Goal: Information Seeking & Learning: Find specific page/section

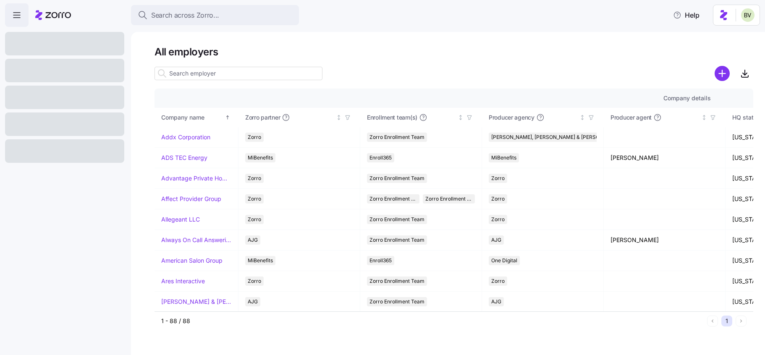
click at [176, 75] on input at bounding box center [239, 73] width 168 height 13
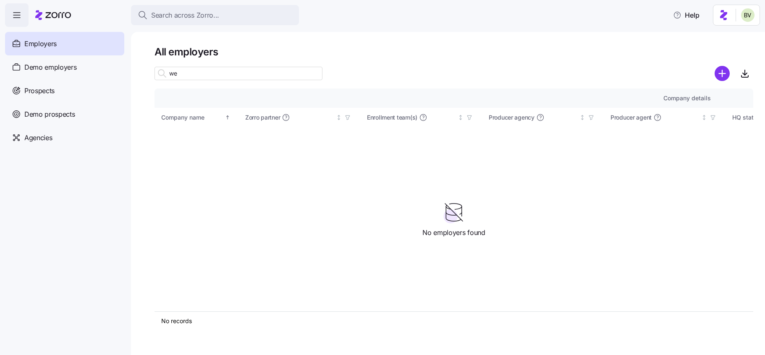
type input "w"
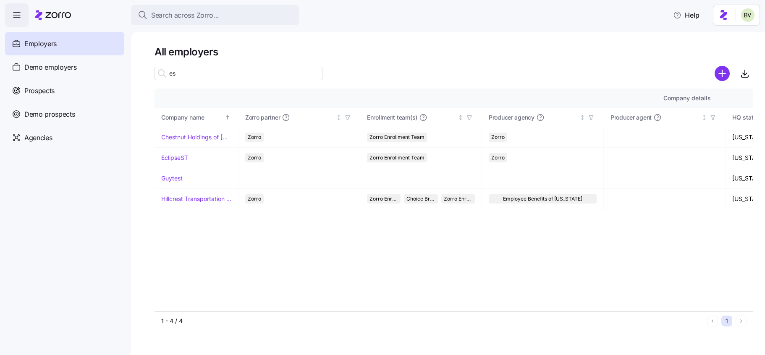
type input "e"
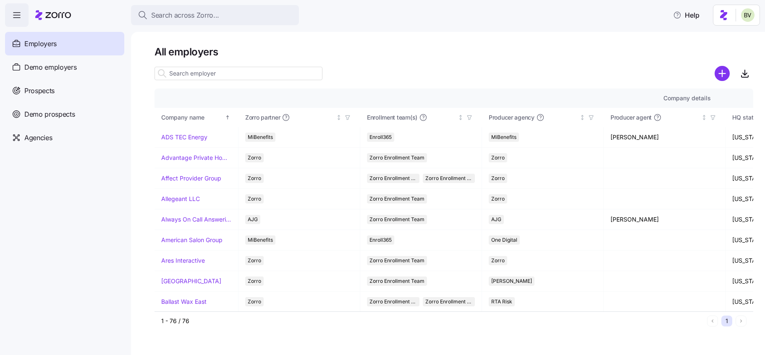
type input "w"
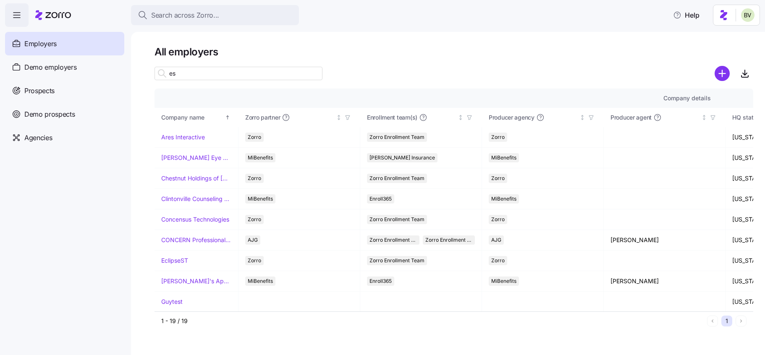
type input "e"
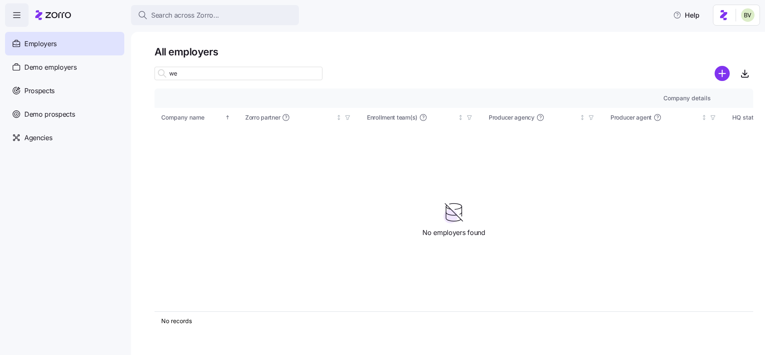
type input "w"
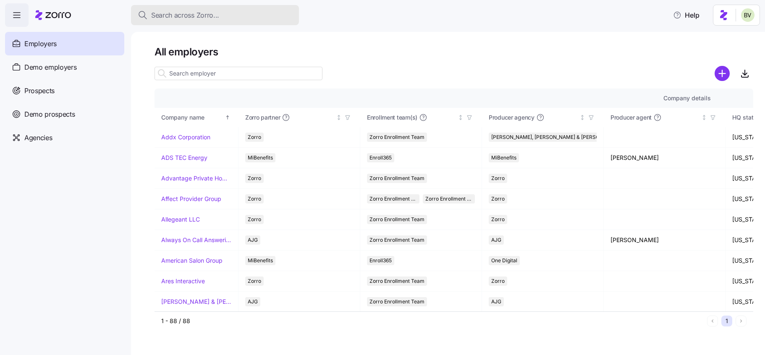
click at [176, 13] on span "Search across Zorro..." at bounding box center [185, 15] width 68 height 11
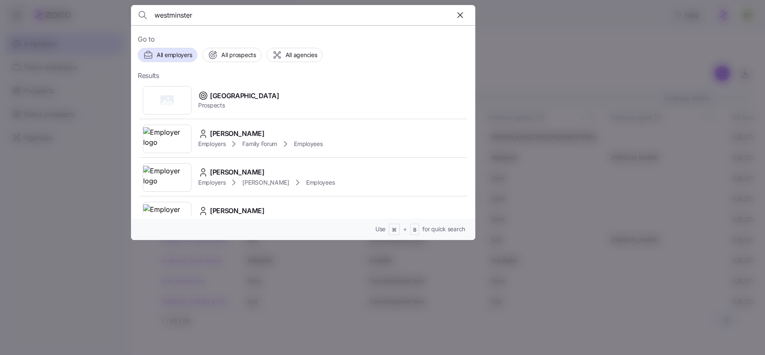
type input "westminster"
click at [101, 202] on div at bounding box center [382, 177] width 765 height 355
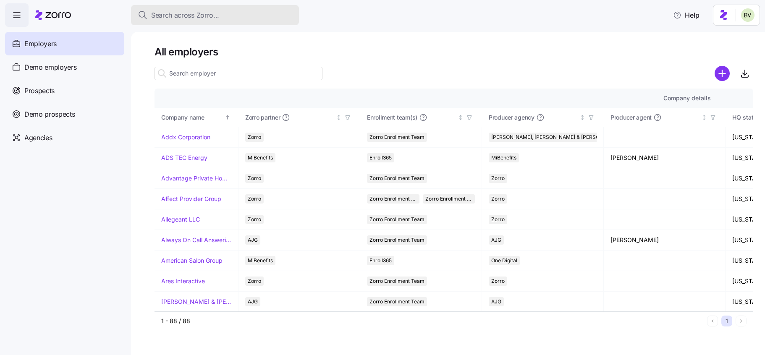
click at [180, 10] on button "Search across Zorro..." at bounding box center [215, 15] width 168 height 20
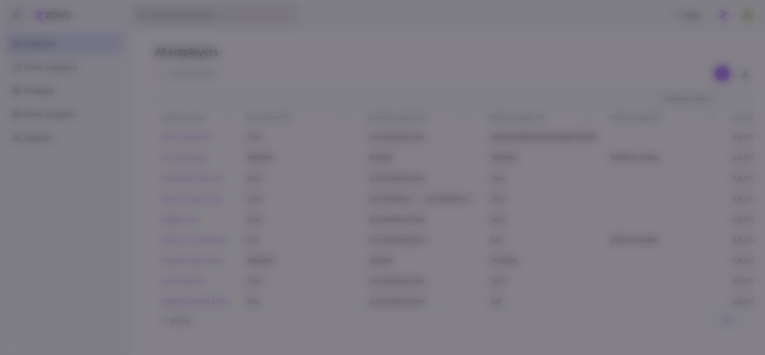
type input "[EMAIL_ADDRESS][DOMAIN_NAME]"
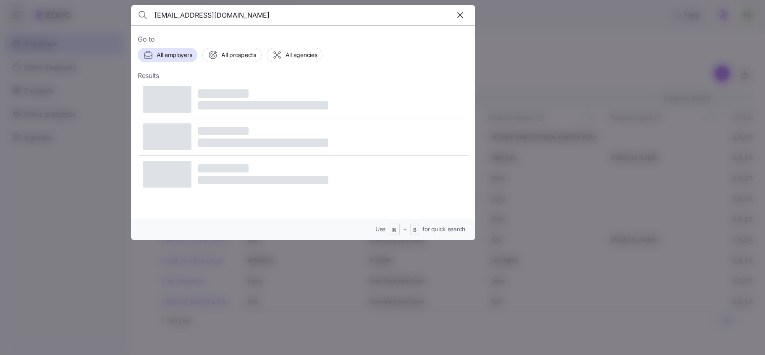
click at [205, 13] on input "[EMAIL_ADDRESS][DOMAIN_NAME]" at bounding box center [262, 15] width 215 height 20
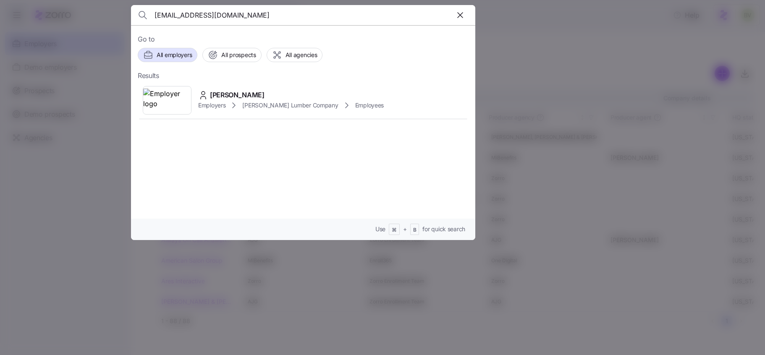
click at [205, 13] on input "[EMAIL_ADDRESS][DOMAIN_NAME]" at bounding box center [262, 15] width 215 height 20
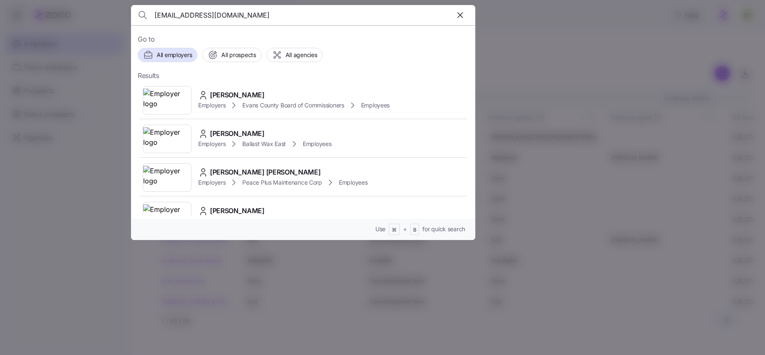
click at [235, 18] on input "[EMAIL_ADDRESS][DOMAIN_NAME]" at bounding box center [262, 15] width 215 height 20
paste input "[PERSON_NAME]"
type input "[PERSON_NAME]"
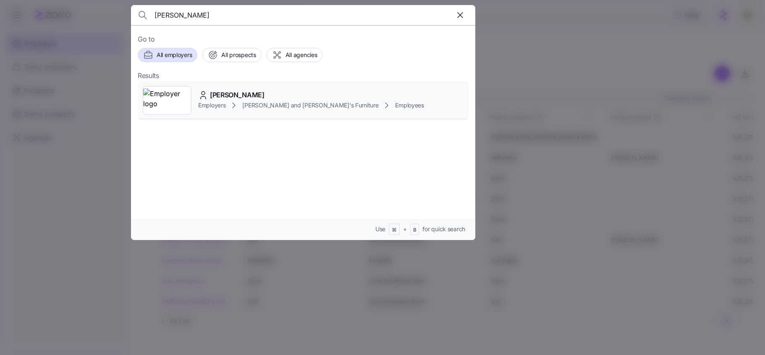
click at [180, 102] on img at bounding box center [167, 101] width 48 height 24
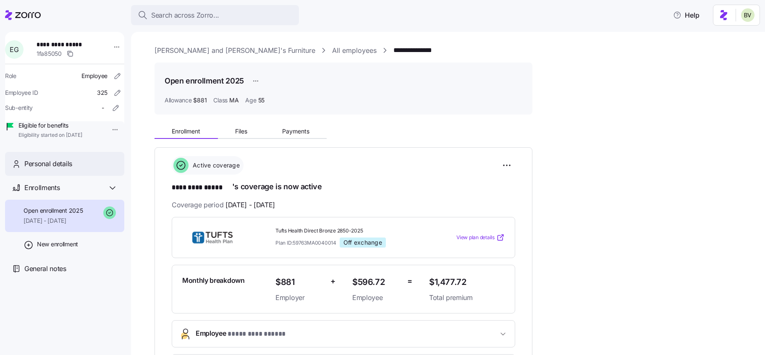
click at [62, 169] on span "Personal details" at bounding box center [48, 164] width 48 height 11
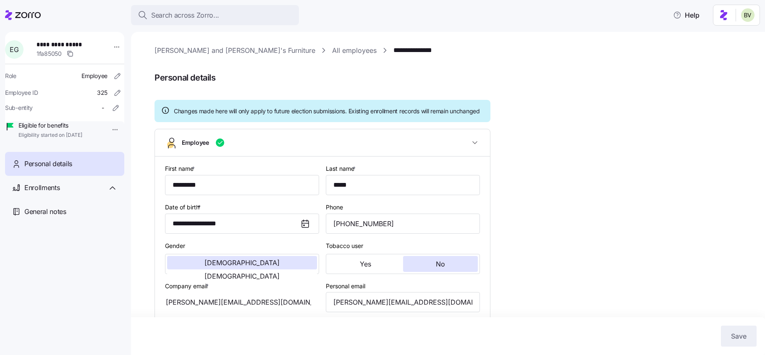
type input "MA"
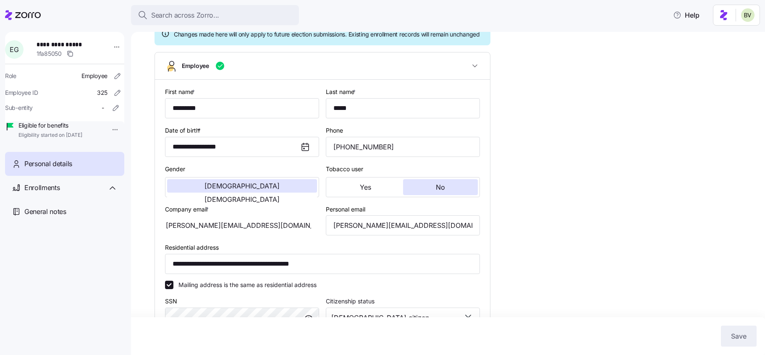
scroll to position [79, 0]
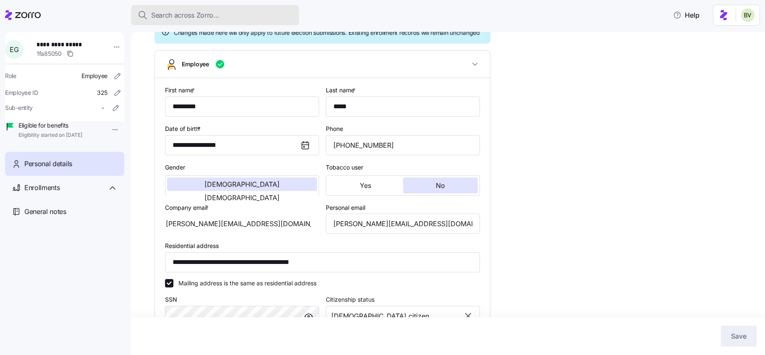
click at [176, 13] on span "Search across Zorro..." at bounding box center [185, 15] width 68 height 11
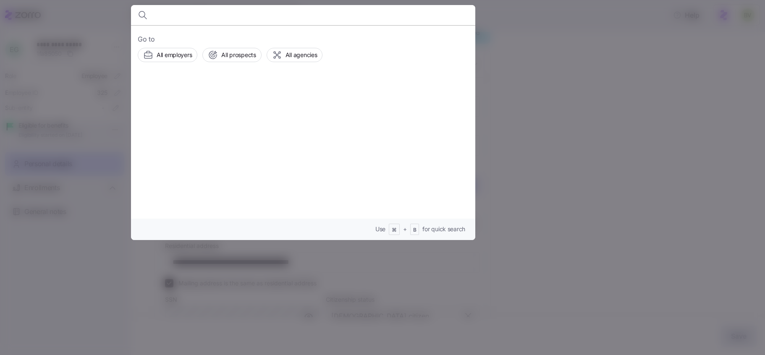
type input "[URL][DOMAIN_NAME]"
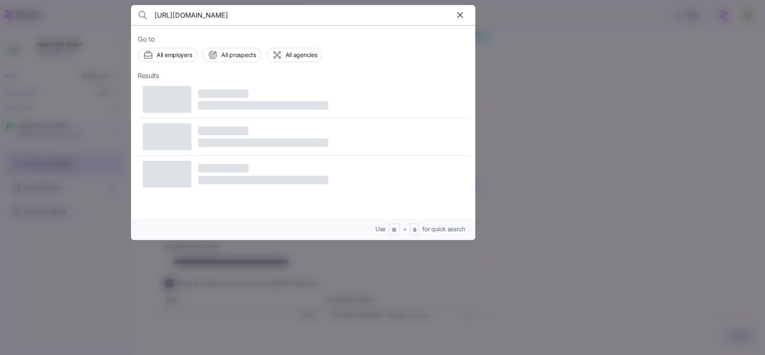
click at [177, 13] on input "[URL][DOMAIN_NAME]" at bounding box center [262, 15] width 215 height 20
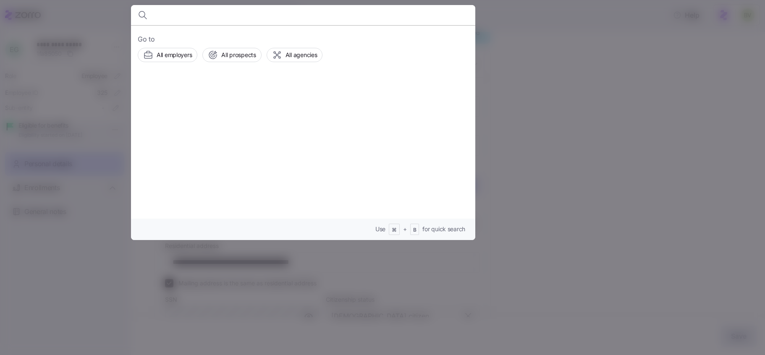
paste input "[PERSON_NAME]"
type input "[PERSON_NAME]"
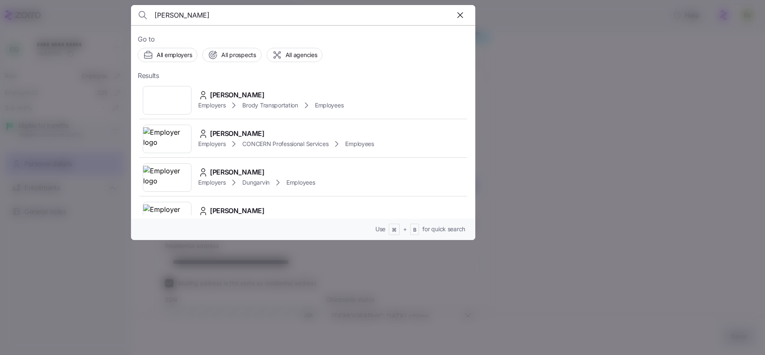
click at [173, 106] on div at bounding box center [167, 100] width 49 height 29
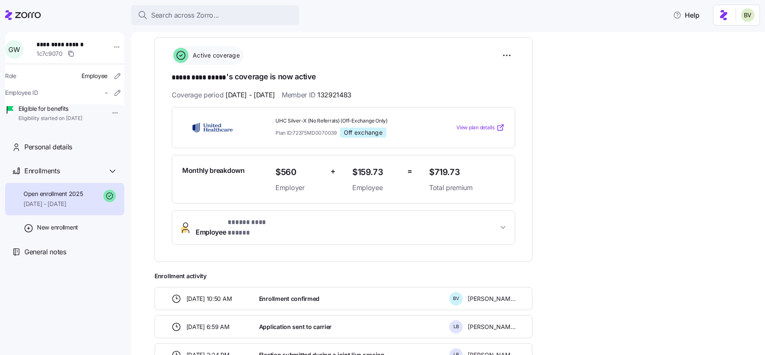
scroll to position [164, 0]
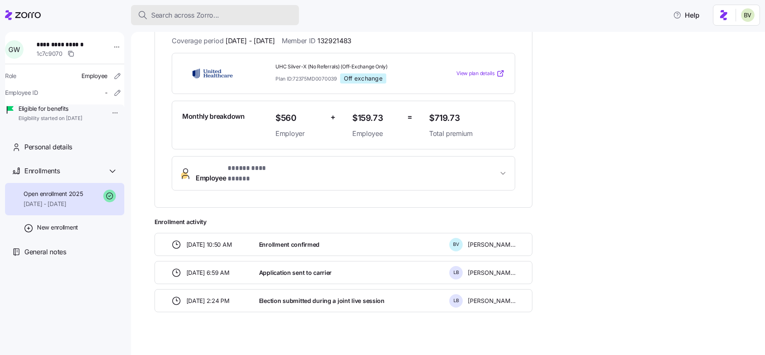
click at [158, 18] on span "Search across Zorro..." at bounding box center [185, 15] width 68 height 11
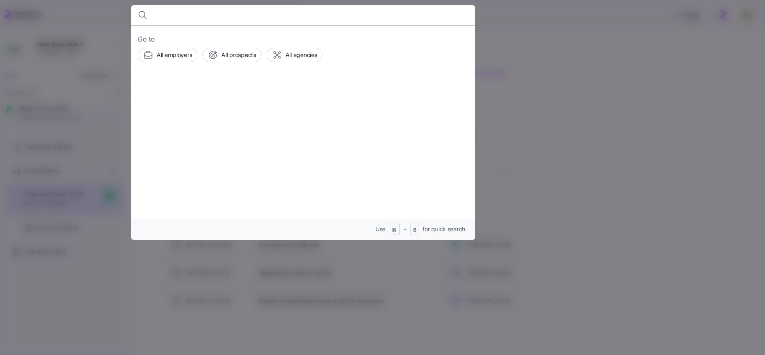
click at [158, 18] on body "**********" at bounding box center [382, 175] width 765 height 350
type input "[PERSON_NAME]"
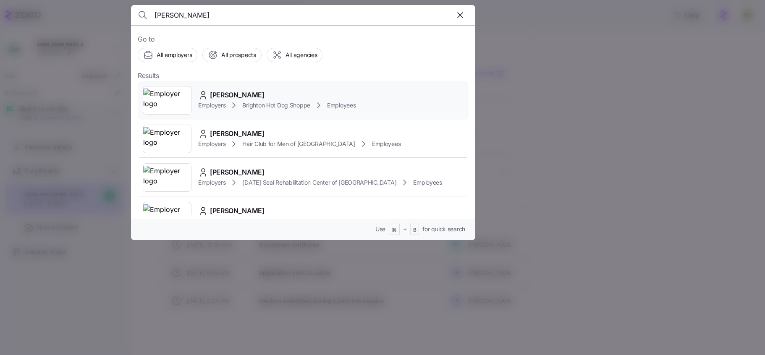
click at [167, 100] on img at bounding box center [167, 101] width 48 height 24
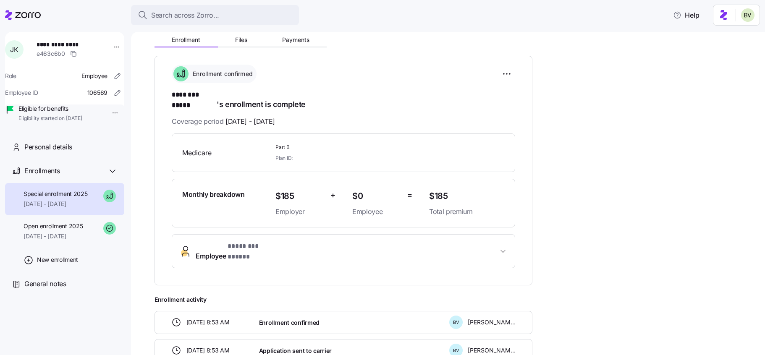
scroll to position [94, 0]
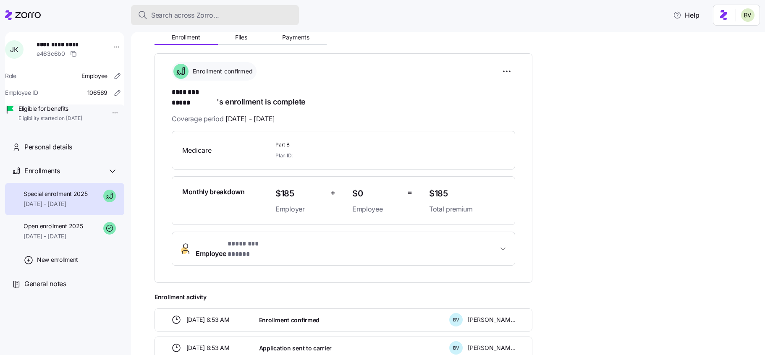
click at [171, 24] on button "Search across Zorro..." at bounding box center [215, 15] width 168 height 20
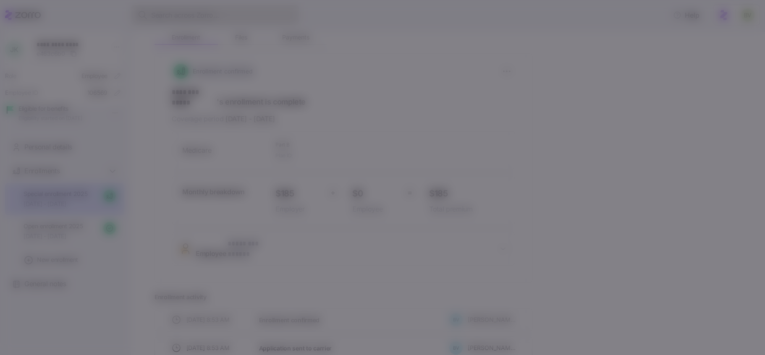
click at [171, 24] on body "**********" at bounding box center [382, 175] width 765 height 350
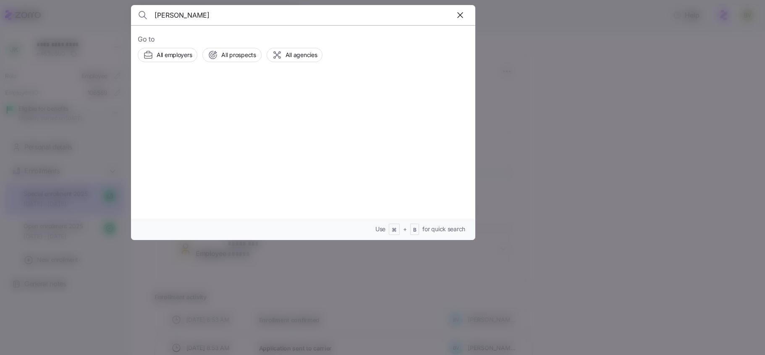
type input "[PERSON_NAME]"
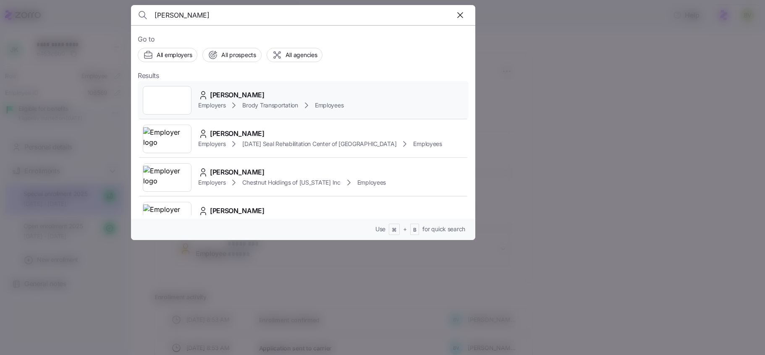
click at [165, 98] on div at bounding box center [167, 100] width 49 height 29
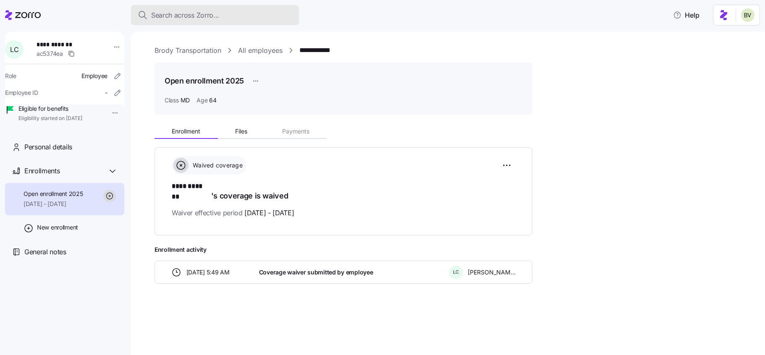
click at [171, 19] on span "Search across Zorro..." at bounding box center [185, 15] width 68 height 11
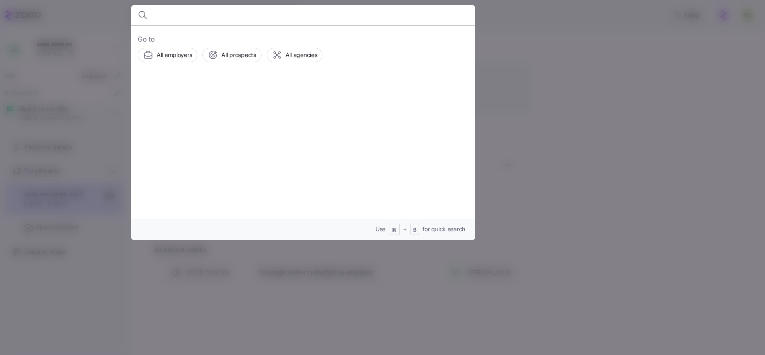
click at [171, 19] on body "**********" at bounding box center [382, 175] width 765 height 350
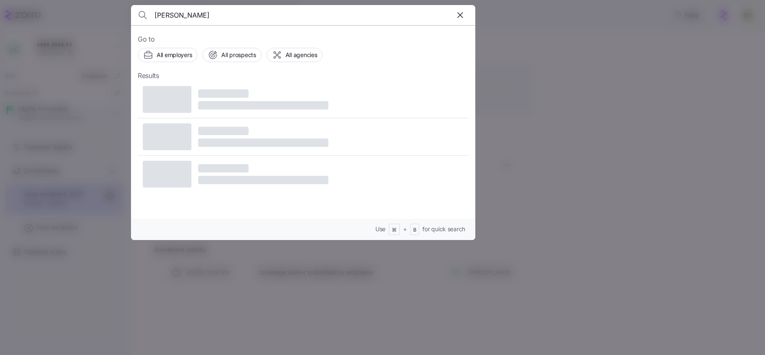
type input "[PERSON_NAME]"
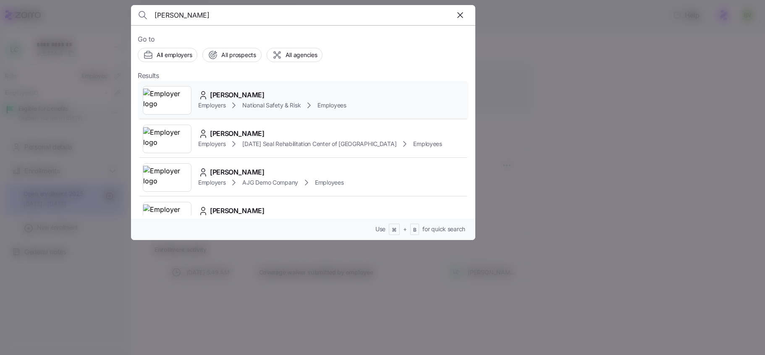
click at [156, 101] on img at bounding box center [167, 101] width 48 height 24
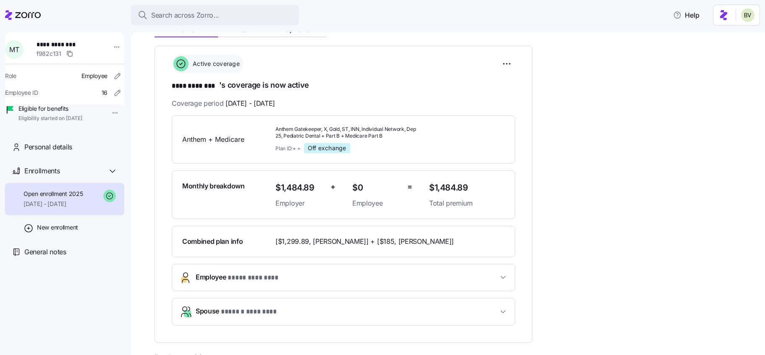
scroll to position [108, 0]
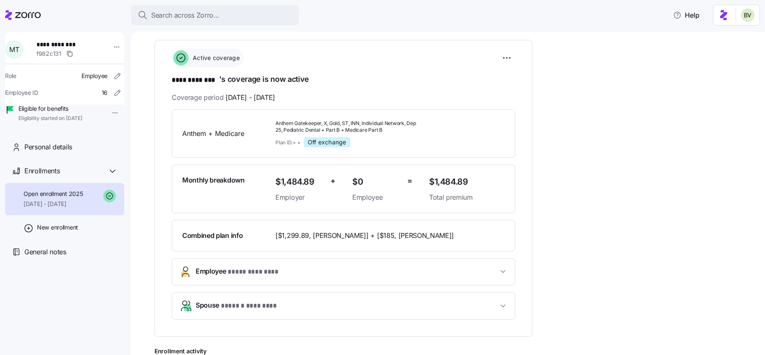
click at [307, 269] on span "Employee * **** ******** *" at bounding box center [347, 271] width 302 height 11
click at [179, 16] on span "Search across Zorro..." at bounding box center [185, 15] width 68 height 11
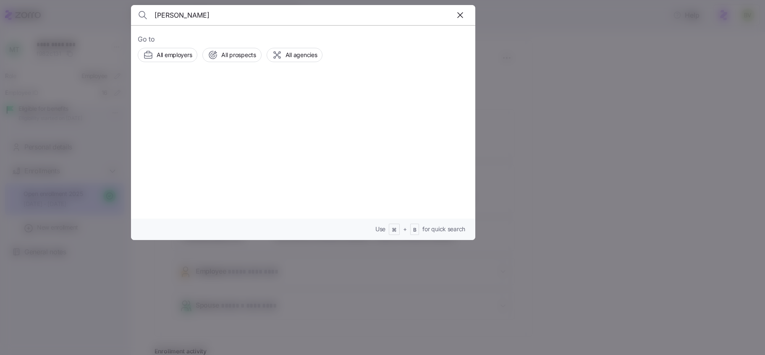
type input "[PERSON_NAME]"
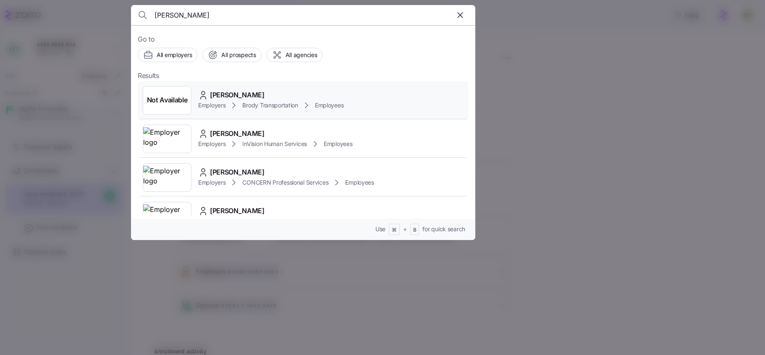
click at [179, 98] on span "Not Available" at bounding box center [167, 100] width 41 height 11
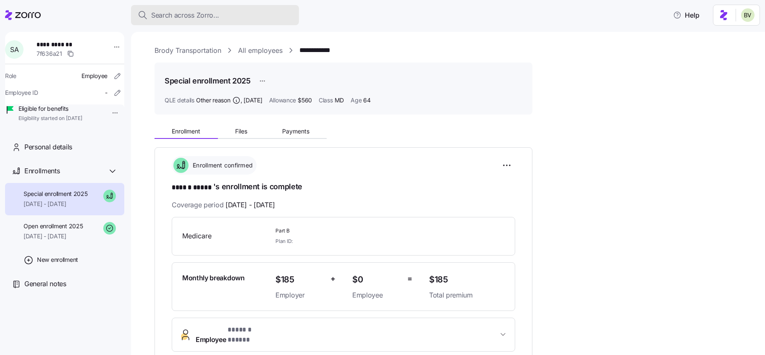
click at [189, 14] on span "Search across Zorro..." at bounding box center [185, 15] width 68 height 11
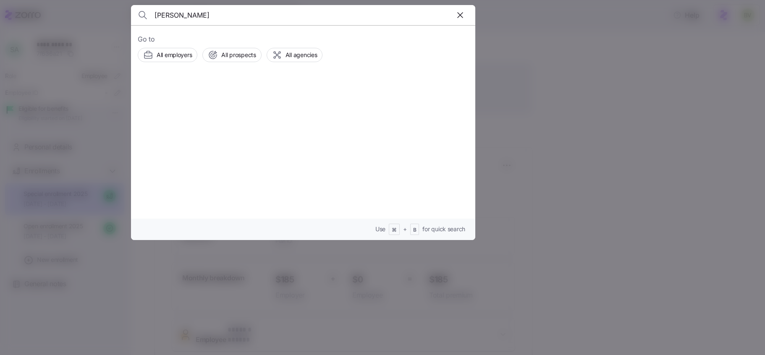
type input "[PERSON_NAME]"
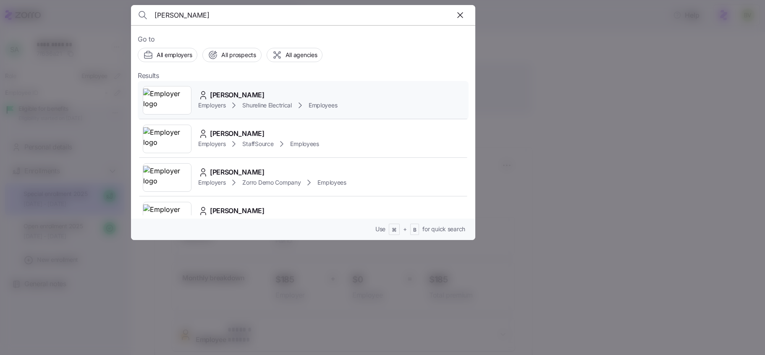
click at [177, 97] on img at bounding box center [167, 101] width 48 height 24
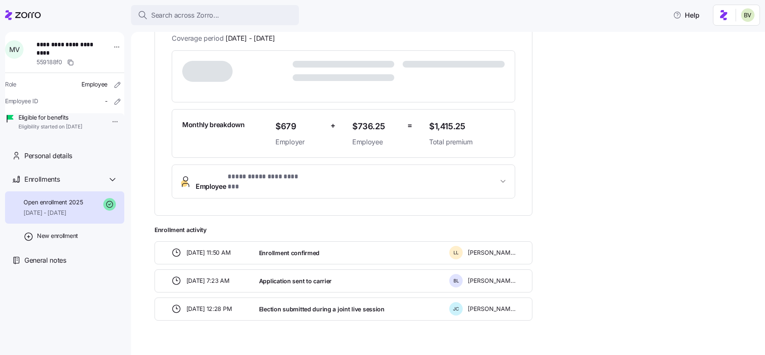
scroll to position [164, 0]
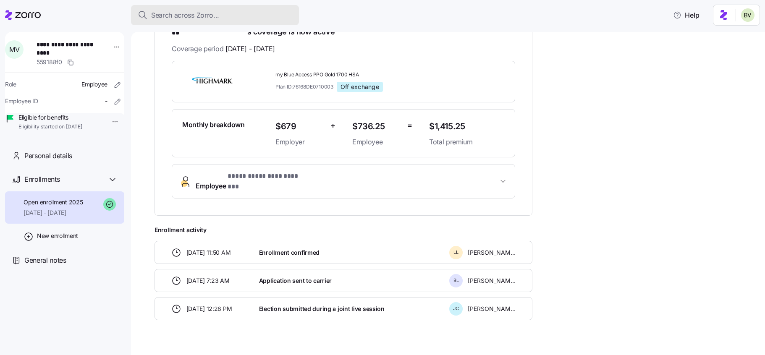
click at [168, 12] on span "Search across Zorro..." at bounding box center [185, 15] width 68 height 11
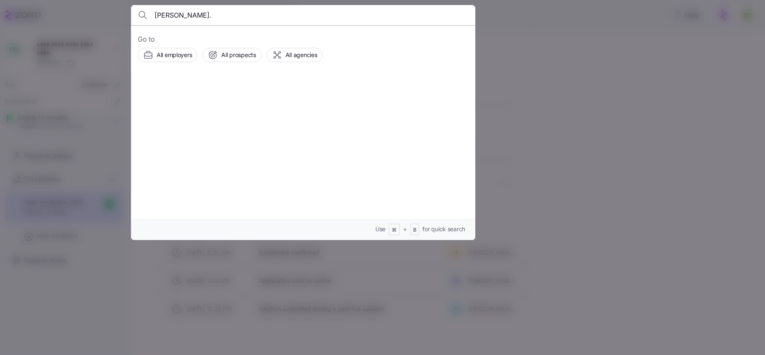
type input "[PERSON_NAME]."
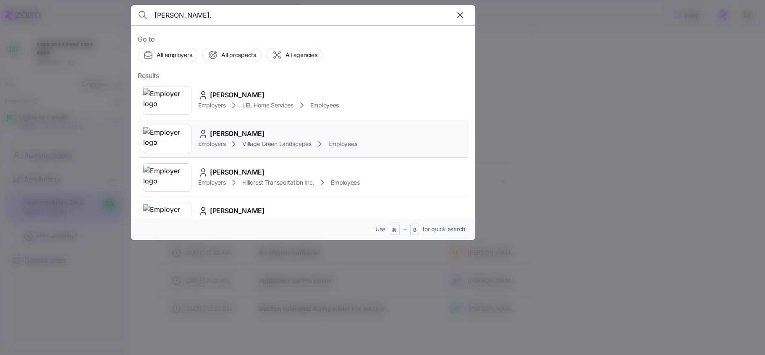
click at [158, 138] on img at bounding box center [167, 139] width 48 height 24
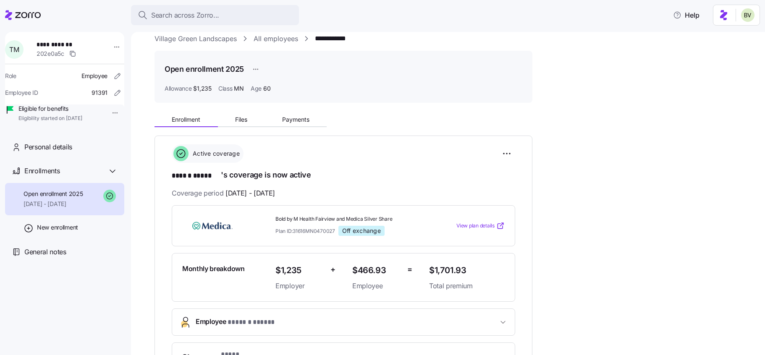
scroll to position [12, 0]
click at [200, 16] on span "Search across Zorro..." at bounding box center [185, 15] width 68 height 11
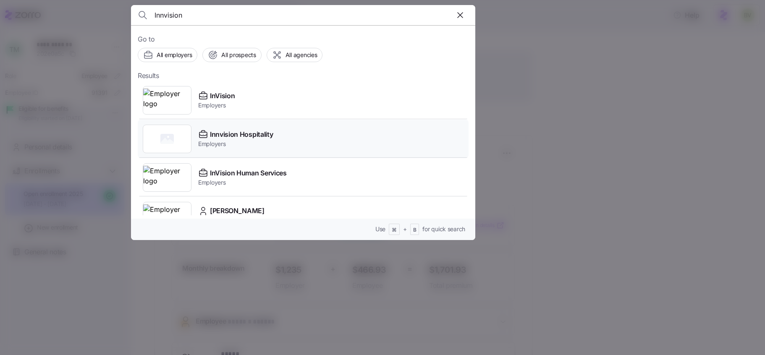
type input "Innvision"
click at [171, 137] on rect at bounding box center [166, 139] width 13 height 10
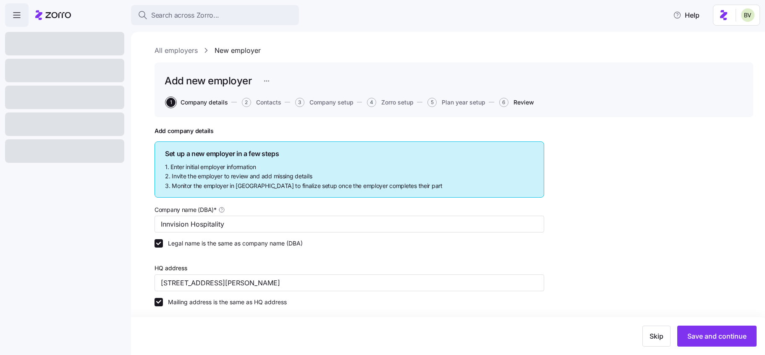
click at [533, 102] on span "Review" at bounding box center [524, 103] width 21 height 6
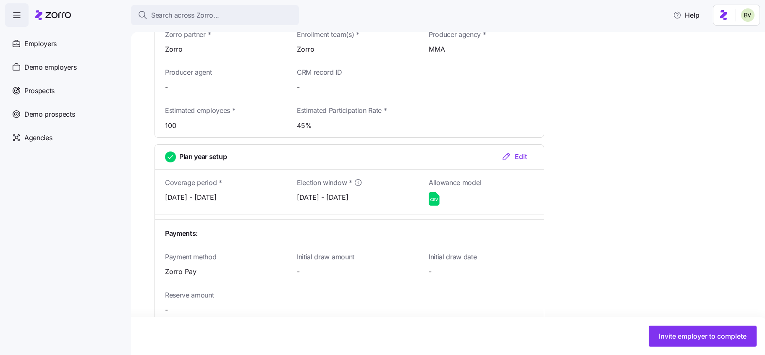
scroll to position [838, 0]
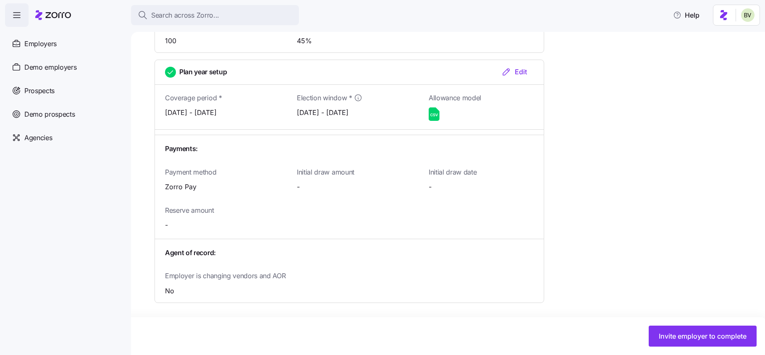
click at [434, 113] on icon at bounding box center [434, 114] width 11 height 13
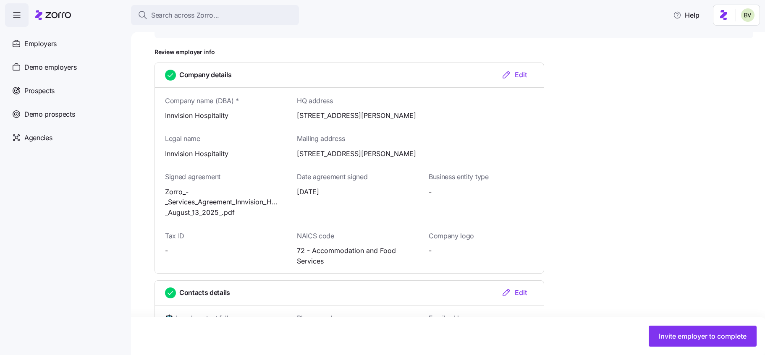
scroll to position [0, 0]
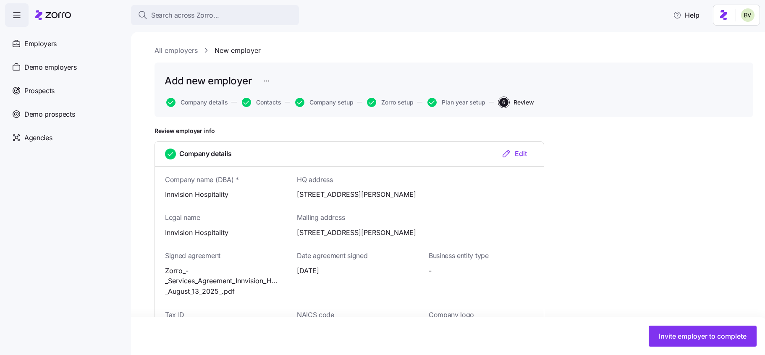
click at [266, 79] on html "Search across Zorro... Help Employers Demo employers Prospects Demo prospects A…" at bounding box center [382, 175] width 765 height 350
click at [317, 69] on html "Search across Zorro... Help Employers Demo employers Prospects Demo prospects A…" at bounding box center [382, 175] width 765 height 350
click at [270, 81] on html "Search across Zorro... Help Employers Demo employers Prospects Demo prospects A…" at bounding box center [382, 175] width 765 height 350
click at [331, 79] on html "Search across Zorro... Help Employers Demo employers Prospects Demo prospects A…" at bounding box center [382, 175] width 765 height 350
click at [201, 104] on span "Company details" at bounding box center [204, 103] width 47 height 6
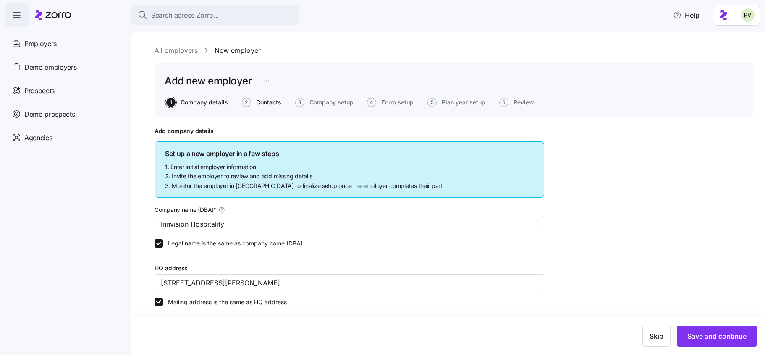
click at [270, 103] on span "Contacts" at bounding box center [268, 103] width 25 height 6
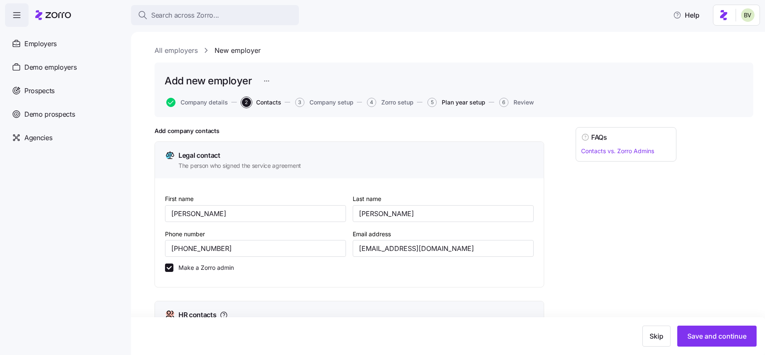
click at [460, 100] on span "Plan year setup" at bounding box center [464, 103] width 44 height 6
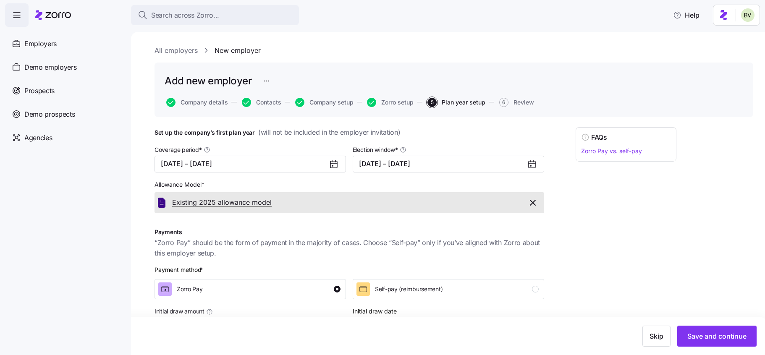
click at [205, 204] on span "Existing 2025 allowance model" at bounding box center [222, 202] width 100 height 11
click at [524, 100] on span "Review" at bounding box center [524, 103] width 21 height 6
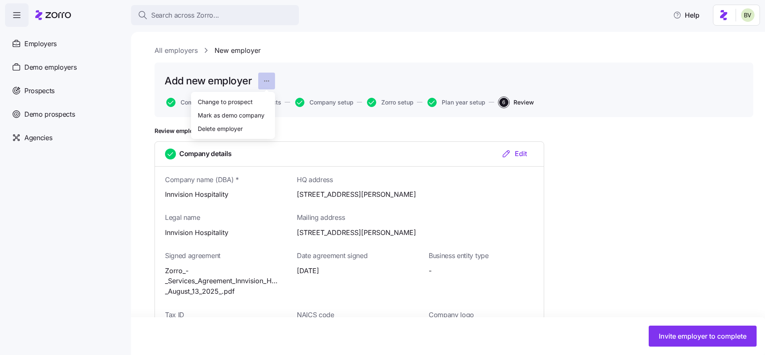
click at [265, 82] on html "Search across Zorro... Help Employers Demo employers Prospects Demo prospects A…" at bounding box center [382, 175] width 765 height 350
click at [324, 61] on html "Search across Zorro... Help Employers Demo employers Prospects Demo prospects A…" at bounding box center [382, 175] width 765 height 350
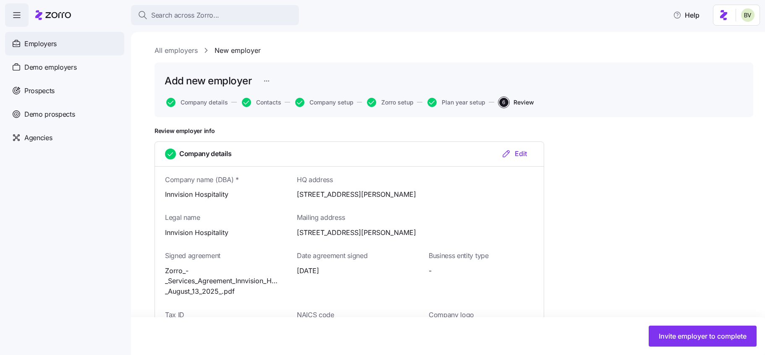
click at [57, 50] on div "Employers" at bounding box center [64, 44] width 119 height 24
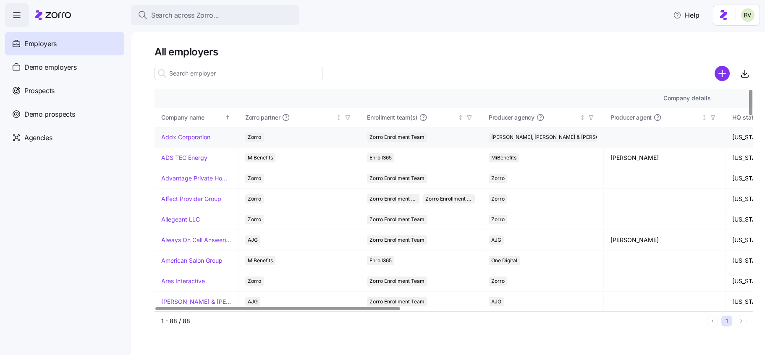
click at [185, 140] on link "Addx Corporation" at bounding box center [185, 137] width 49 height 8
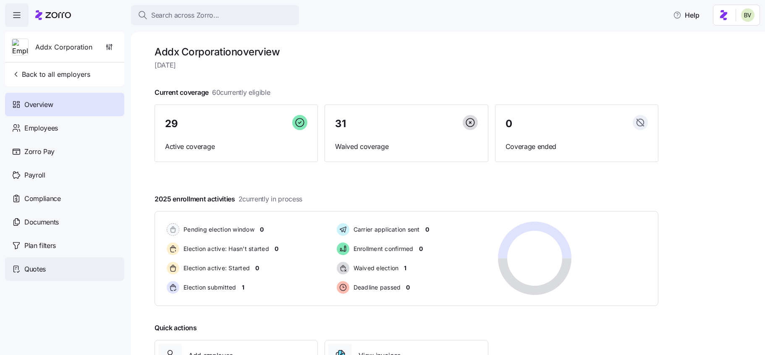
click at [37, 270] on span "Quotes" at bounding box center [34, 269] width 21 height 11
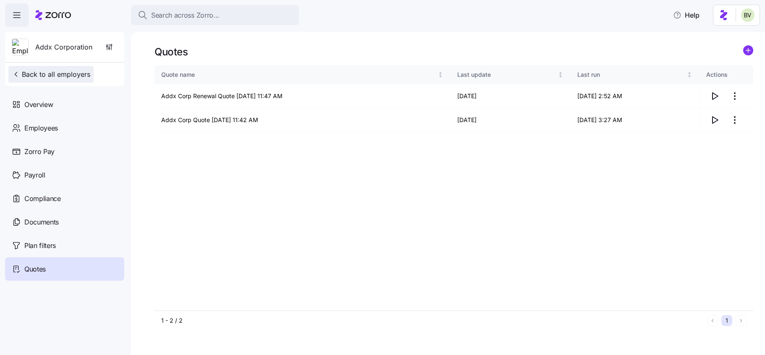
click at [78, 73] on span "Back to all employers" at bounding box center [51, 74] width 79 height 10
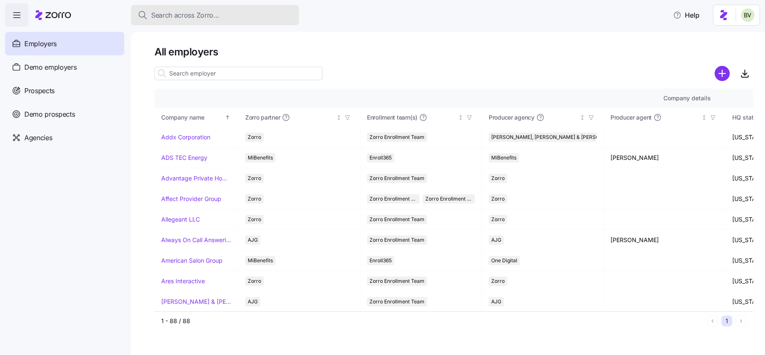
click at [181, 21] on button "Search across Zorro..." at bounding box center [215, 15] width 168 height 20
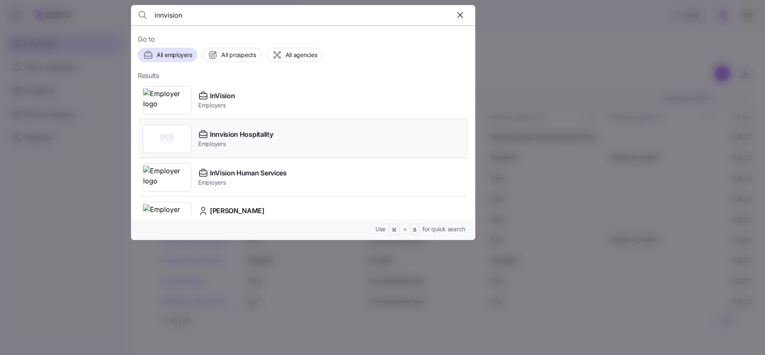
type input "innvision"
click at [164, 143] on rect at bounding box center [166, 139] width 13 height 10
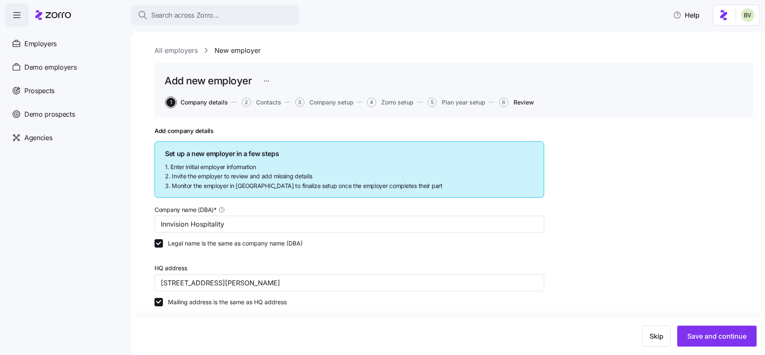
click at [523, 102] on span "Review" at bounding box center [524, 103] width 21 height 6
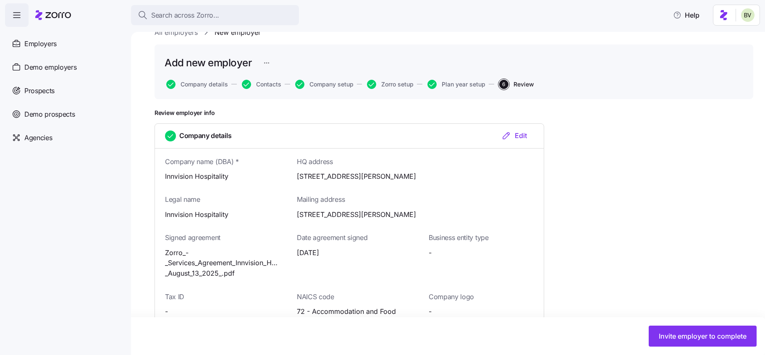
scroll to position [19, 0]
click at [269, 61] on html "Search across Zorro... Help Employers Demo employers Prospects Demo prospects A…" at bounding box center [382, 175] width 765 height 350
click at [254, 81] on div "Change to prospect" at bounding box center [232, 82] width 77 height 13
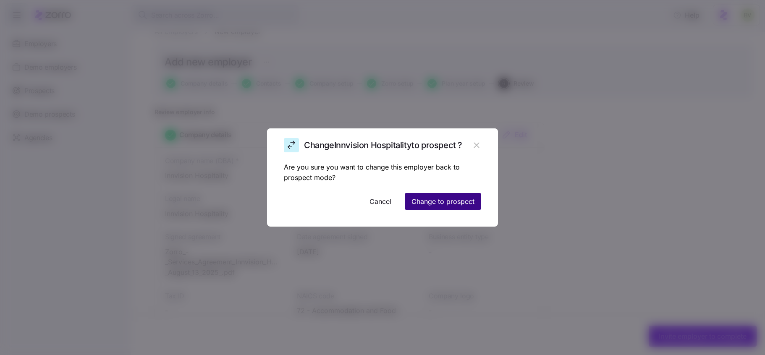
click at [431, 202] on span "Change to prospect" at bounding box center [443, 202] width 63 height 10
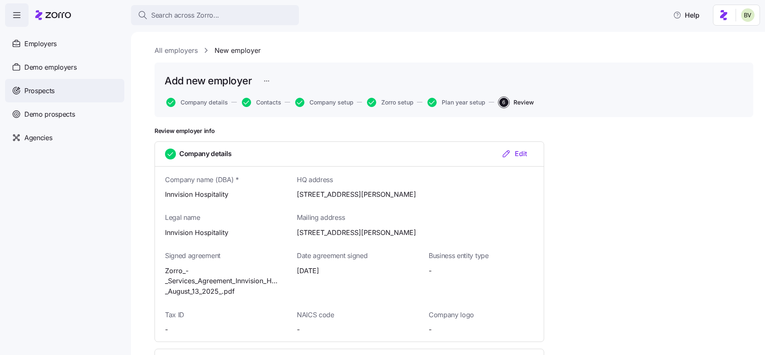
click at [53, 84] on div "Prospects" at bounding box center [64, 91] width 119 height 24
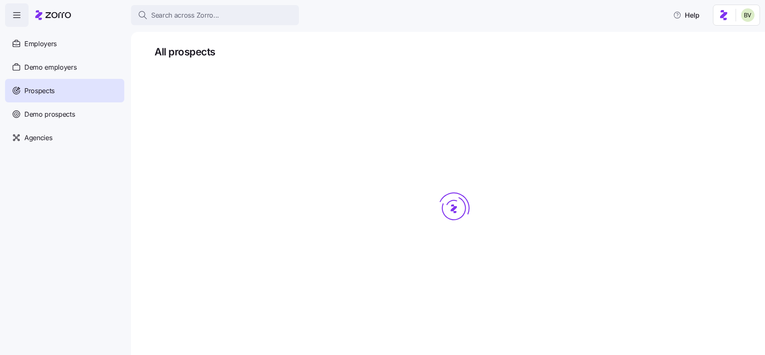
click at [186, 13] on span "Search across Zorro..." at bounding box center [185, 15] width 68 height 11
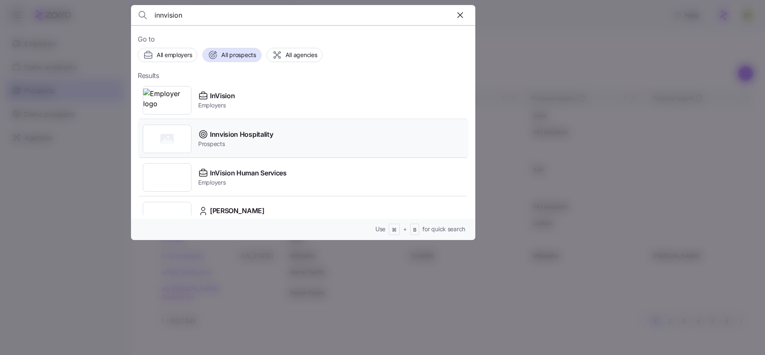
type input "innvision"
click at [164, 129] on div at bounding box center [167, 139] width 49 height 29
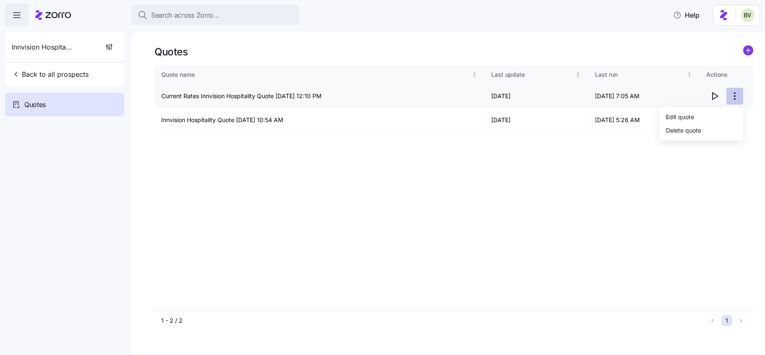
click at [738, 96] on html "Search across Zorro... Help Innvision Hospitality Back to all prospects Quotes …" at bounding box center [382, 175] width 765 height 350
click at [753, 82] on html "Search across Zorro... Help Innvision Hospitality Back to all prospects Quotes …" at bounding box center [382, 175] width 765 height 350
click at [48, 76] on span "Back to all prospects" at bounding box center [50, 74] width 77 height 10
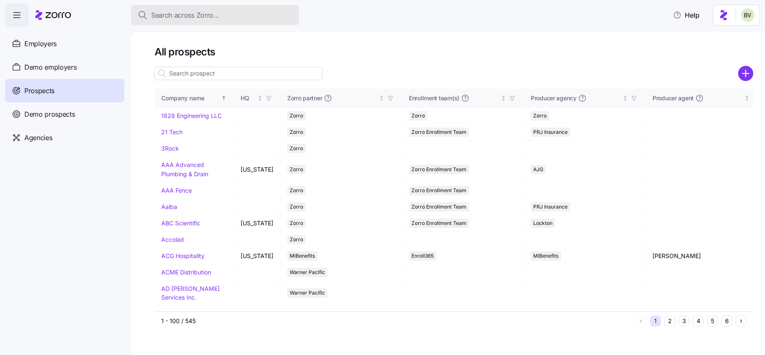
click at [179, 12] on span "Search across Zorro..." at bounding box center [185, 15] width 68 height 11
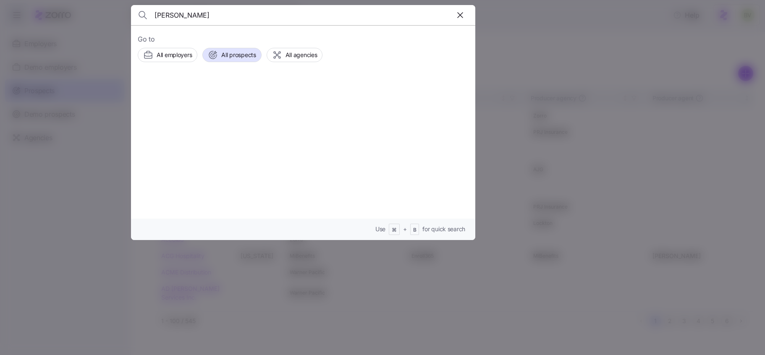
type input "Jeff Hutcheson"
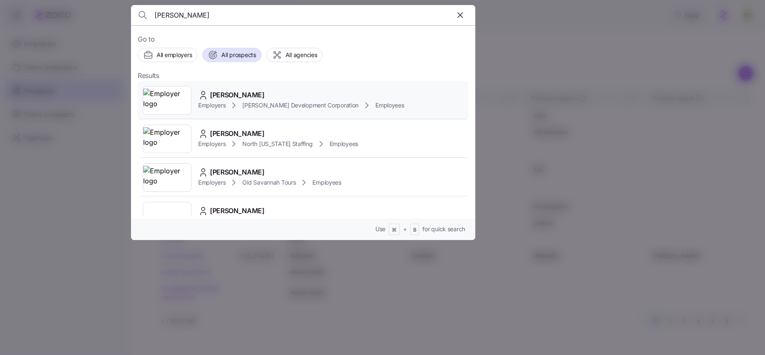
click at [173, 102] on img at bounding box center [167, 101] width 48 height 24
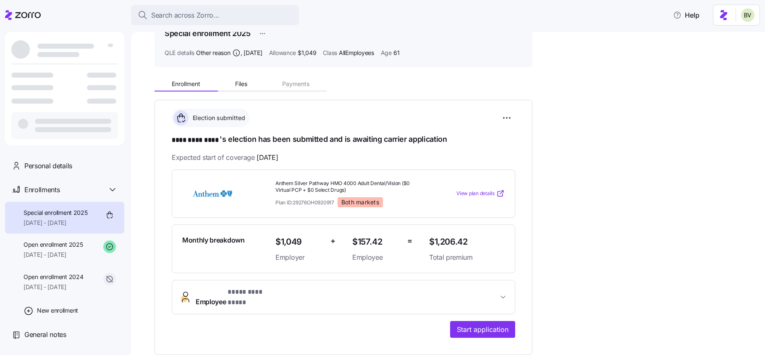
scroll to position [49, 0]
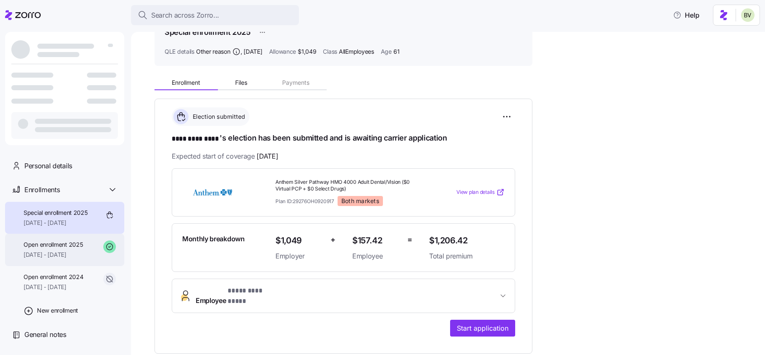
click at [83, 241] on span "Open enrollment 2025" at bounding box center [53, 245] width 59 height 8
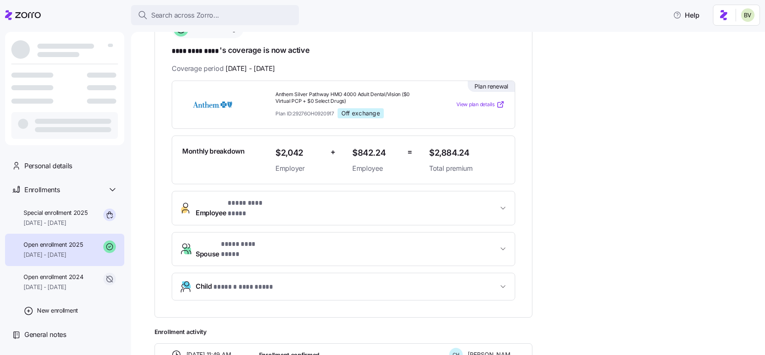
scroll to position [137, 0]
click at [63, 215] on span "Special enrollment 2025" at bounding box center [56, 213] width 64 height 8
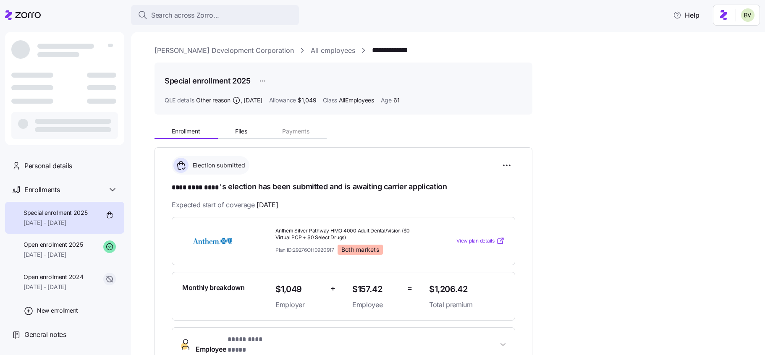
click at [211, 118] on div "**********" at bounding box center [454, 282] width 599 height 474
click at [514, 163] on html "**********" at bounding box center [382, 175] width 765 height 350
click at [173, 14] on html "**********" at bounding box center [382, 175] width 765 height 350
click at [173, 14] on span "Search across Zorro..." at bounding box center [185, 15] width 68 height 11
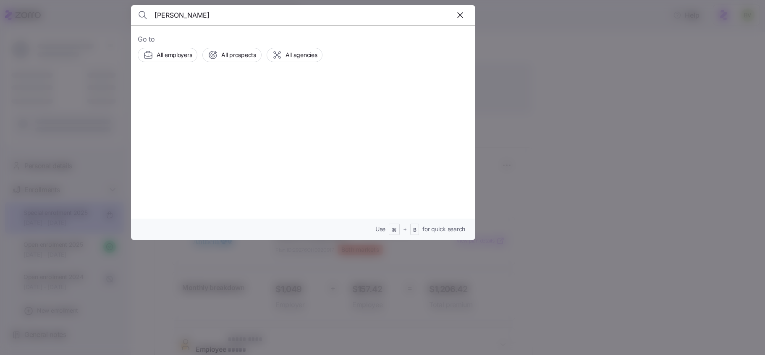
type input "Thomas Moore"
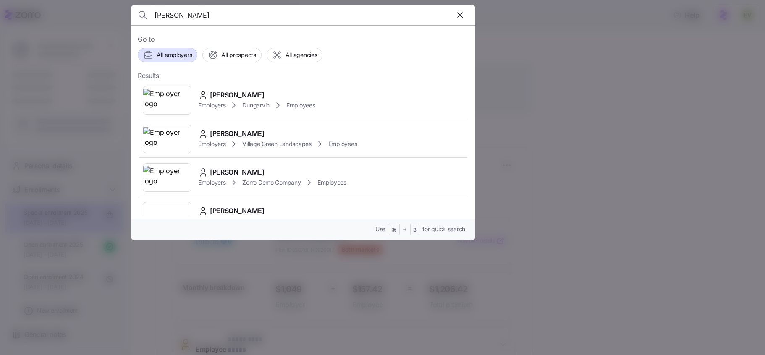
click at [174, 96] on img at bounding box center [167, 101] width 48 height 24
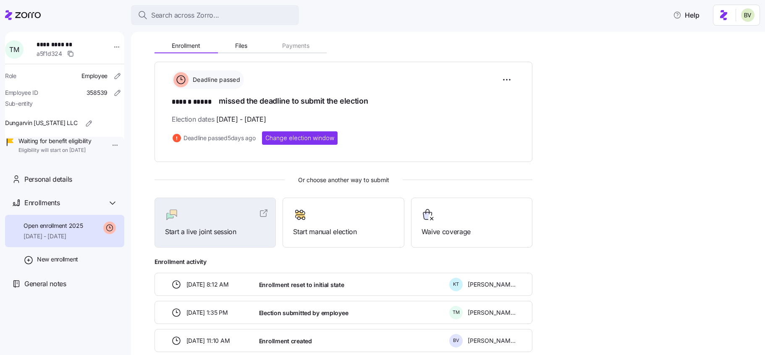
scroll to position [132, 0]
